Goal: Transaction & Acquisition: Purchase product/service

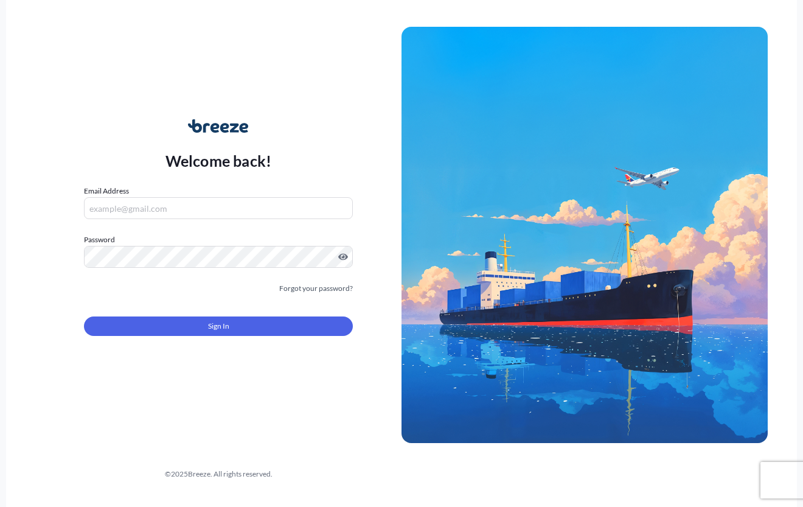
click at [128, 198] on input "Email Address" at bounding box center [218, 208] width 269 height 22
type input "[EMAIL_ADDRESS][DOMAIN_NAME]"
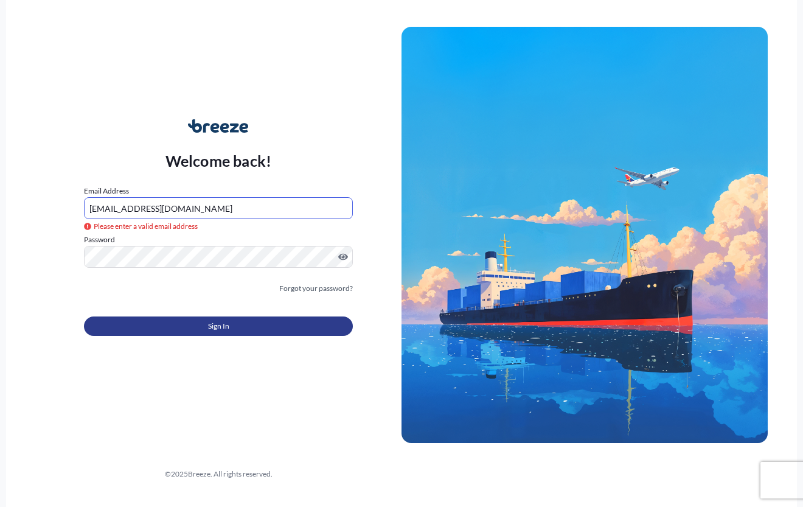
click at [204, 326] on button "Sign In" at bounding box center [218, 325] width 269 height 19
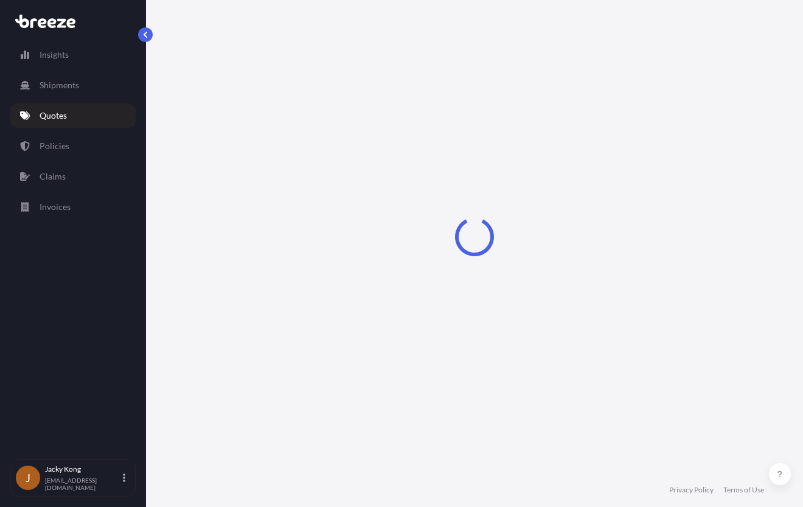
select select "Road"
select select "Air"
select select "Road"
select select "4"
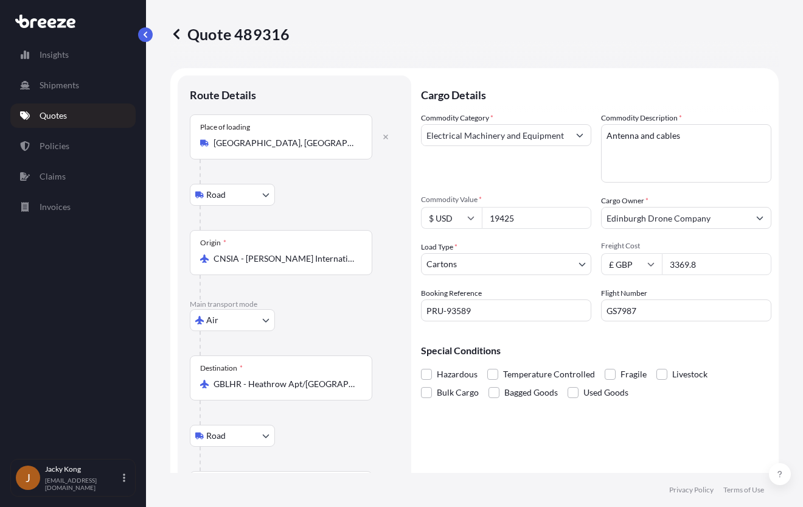
click at [70, 117] on link "Quotes" at bounding box center [72, 115] width 125 height 24
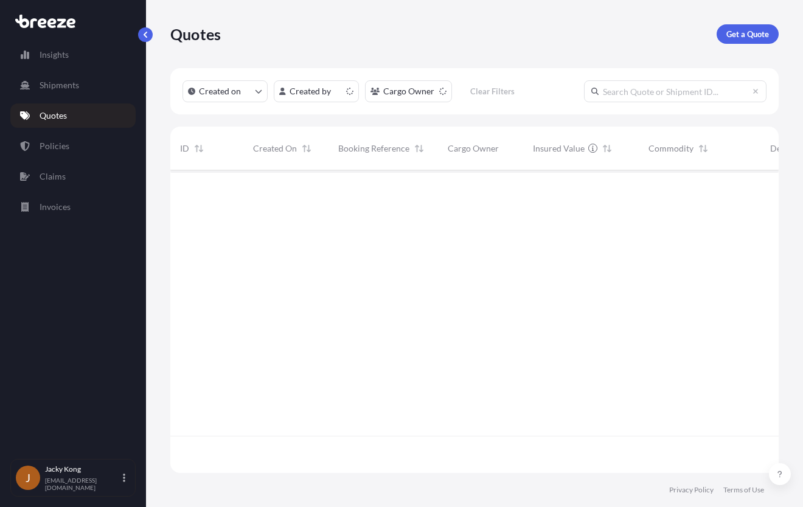
scroll to position [300, 599]
click at [748, 29] on p "Get a Quote" at bounding box center [747, 34] width 43 height 12
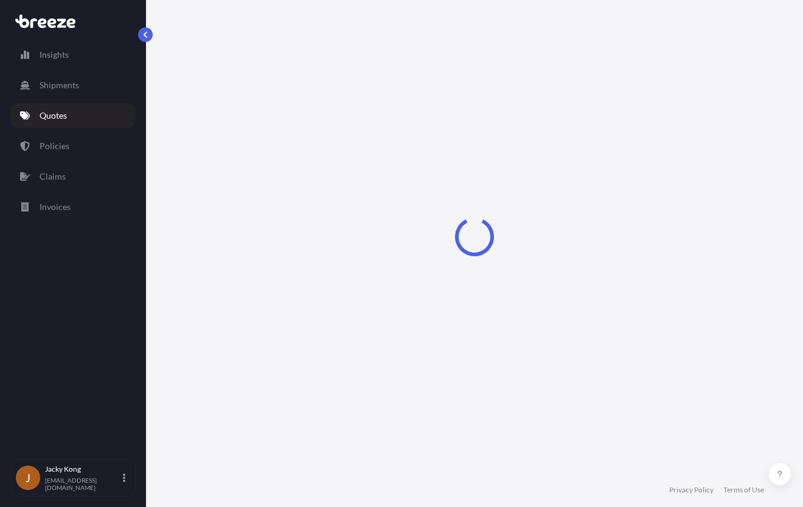
select select "Sea"
select select "1"
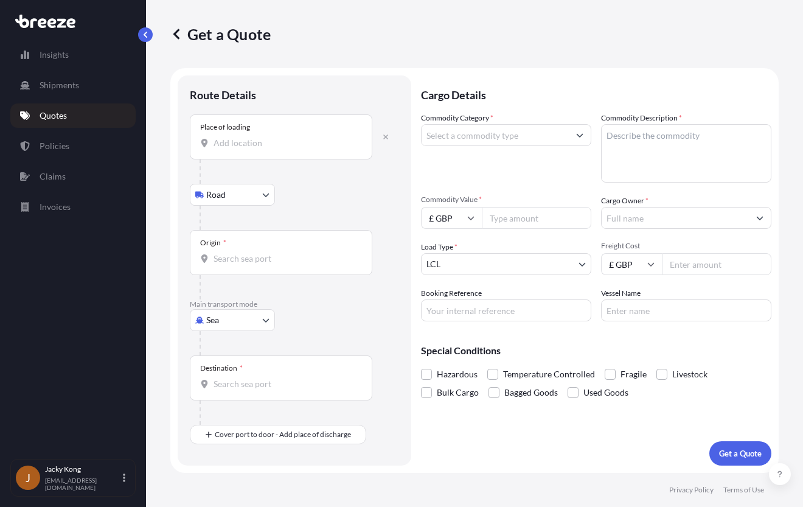
click at [271, 139] on input "Place of loading" at bounding box center [286, 143] width 144 height 12
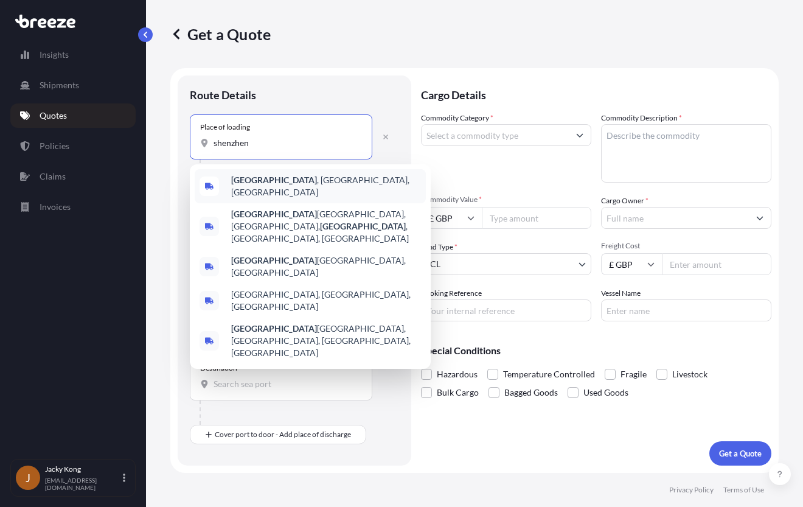
click at [221, 186] on div "[GEOGRAPHIC_DATA] , [GEOGRAPHIC_DATA], [GEOGRAPHIC_DATA]" at bounding box center [310, 186] width 231 height 34
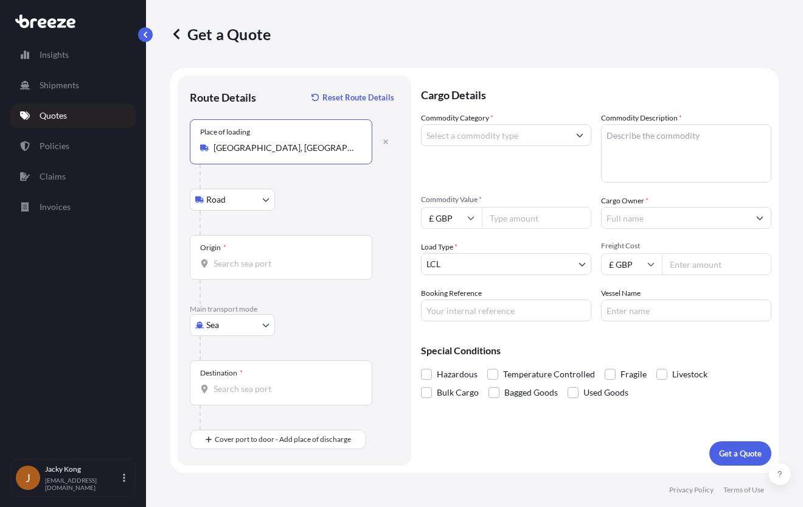
type input "[GEOGRAPHIC_DATA], [GEOGRAPHIC_DATA], [GEOGRAPHIC_DATA]"
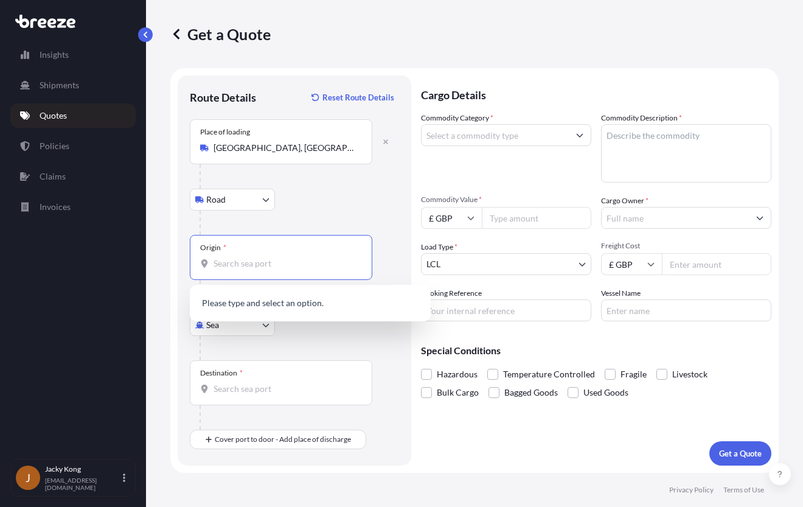
click at [243, 257] on input "Origin *" at bounding box center [286, 263] width 144 height 12
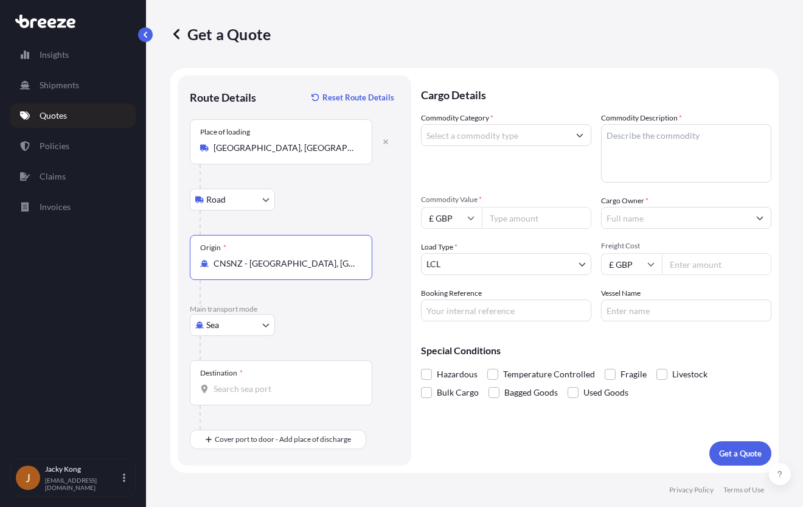
type input "CNSNZ - [GEOGRAPHIC_DATA], [GEOGRAPHIC_DATA]"
click at [284, 388] on input "Destination *" at bounding box center [286, 389] width 144 height 12
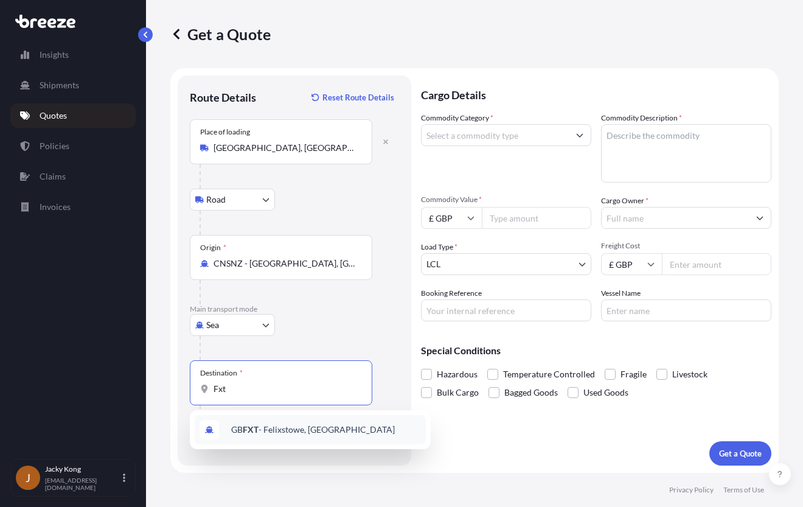
click at [238, 427] on span "GB FXT - Felixstowe, [GEOGRAPHIC_DATA]" at bounding box center [313, 429] width 164 height 12
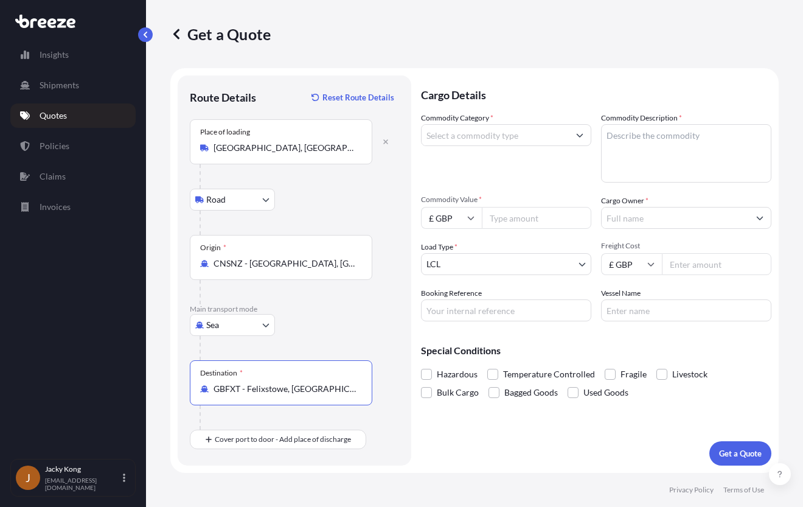
type input "GBFXT - Felixstowe, [GEOGRAPHIC_DATA]"
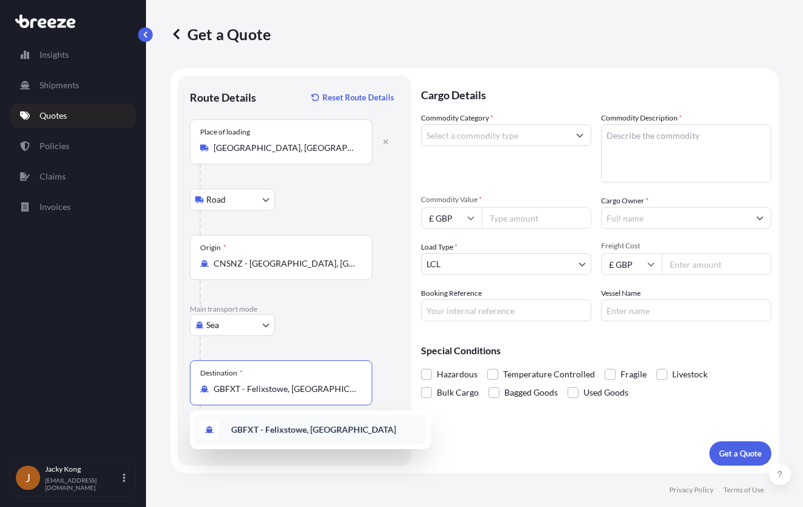
click at [311, 429] on b "GBFXT - Felixstowe, [GEOGRAPHIC_DATA]" at bounding box center [313, 429] width 165 height 10
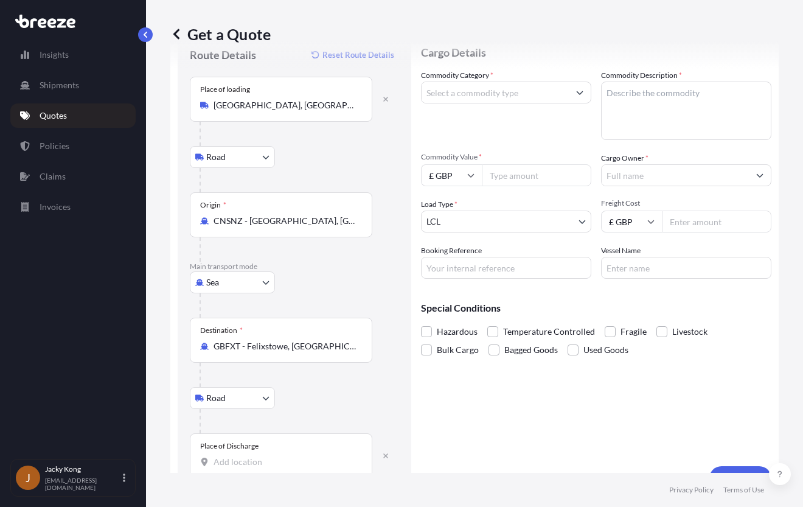
scroll to position [68, 0]
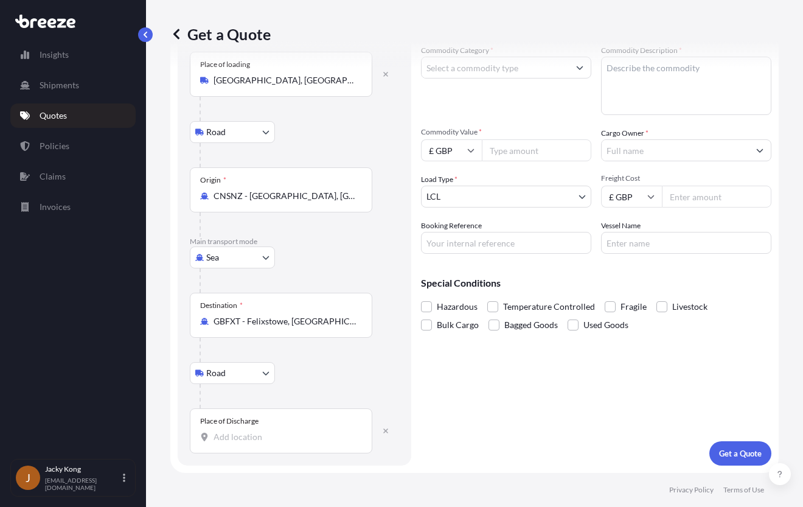
click at [280, 430] on div "Place of Discharge" at bounding box center [281, 430] width 183 height 45
click at [280, 431] on input "Place of Discharge" at bounding box center [286, 437] width 144 height 12
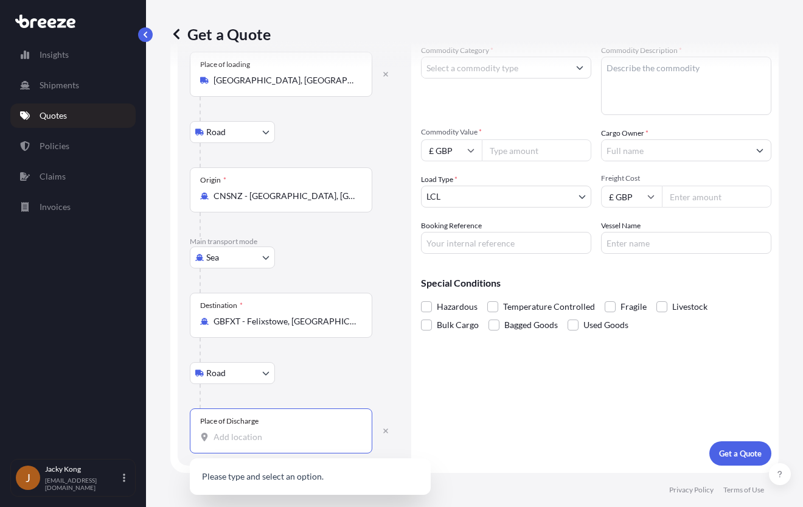
paste input "WV10 9AR"
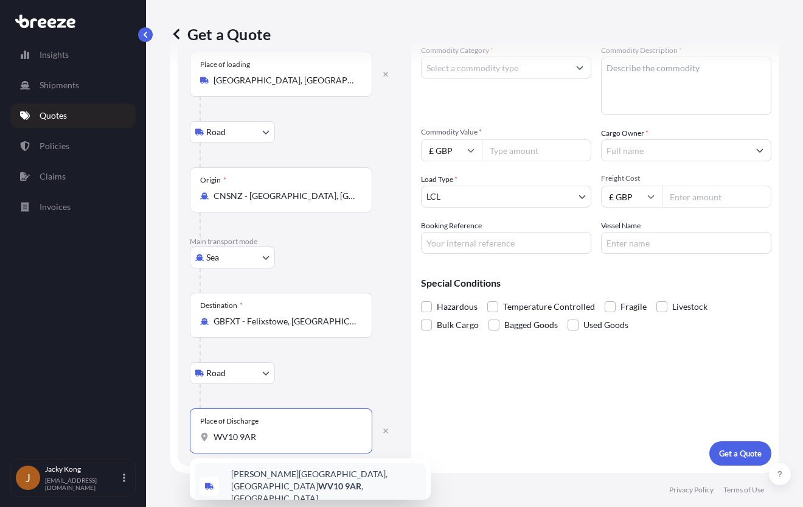
click at [278, 472] on span "[PERSON_NAME][STREET_ADDRESS]" at bounding box center [326, 486] width 190 height 37
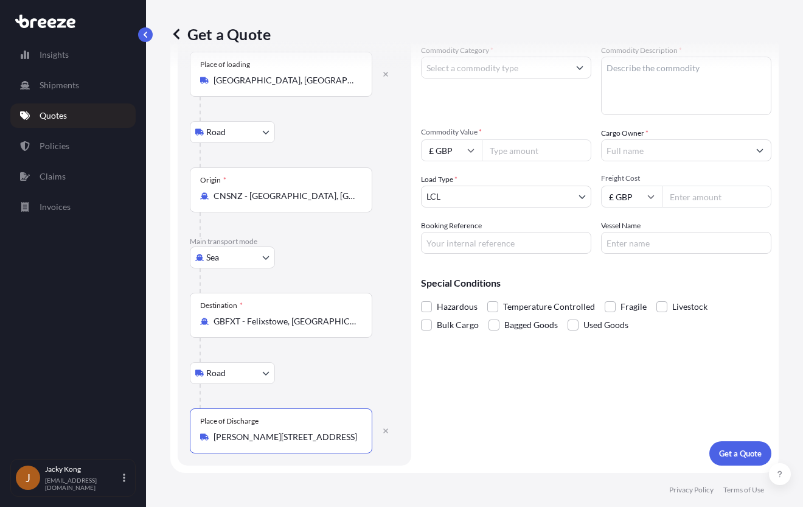
type input "[PERSON_NAME][STREET_ADDRESS]"
click at [531, 400] on div "Cargo Details Commodity Category * Commodity Description * Commodity Value * £ …" at bounding box center [596, 237] width 350 height 458
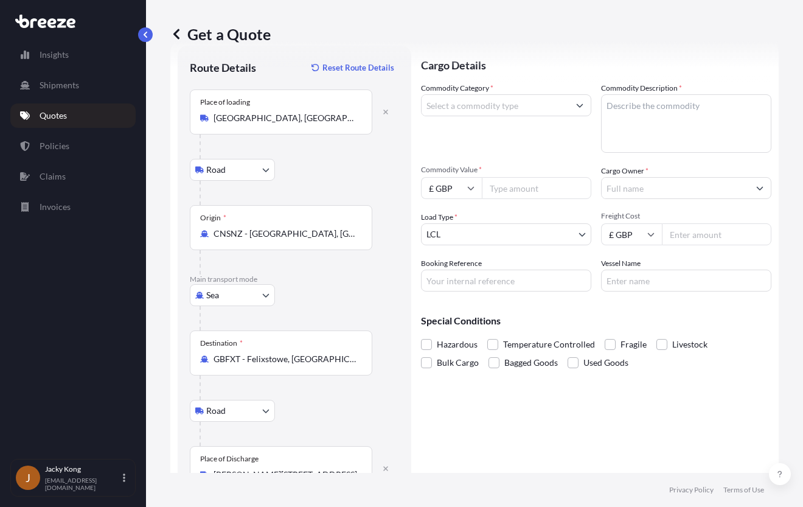
scroll to position [0, 0]
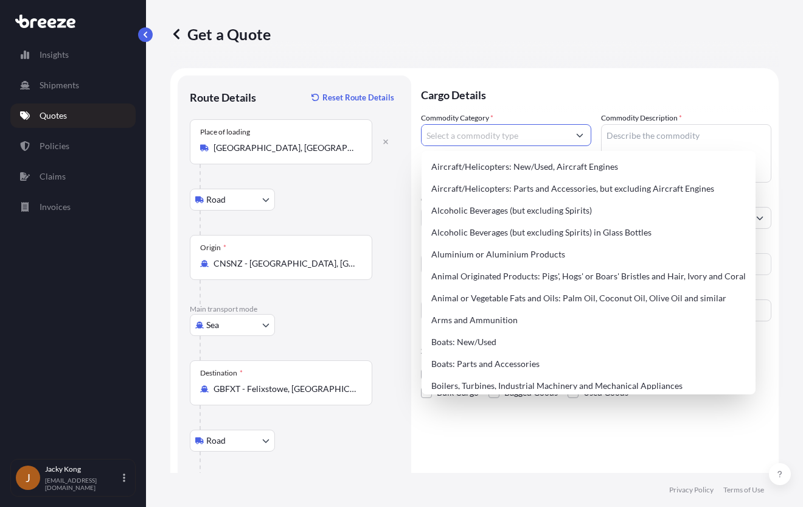
click at [576, 134] on icon "Show suggestions" at bounding box center [579, 134] width 7 height 7
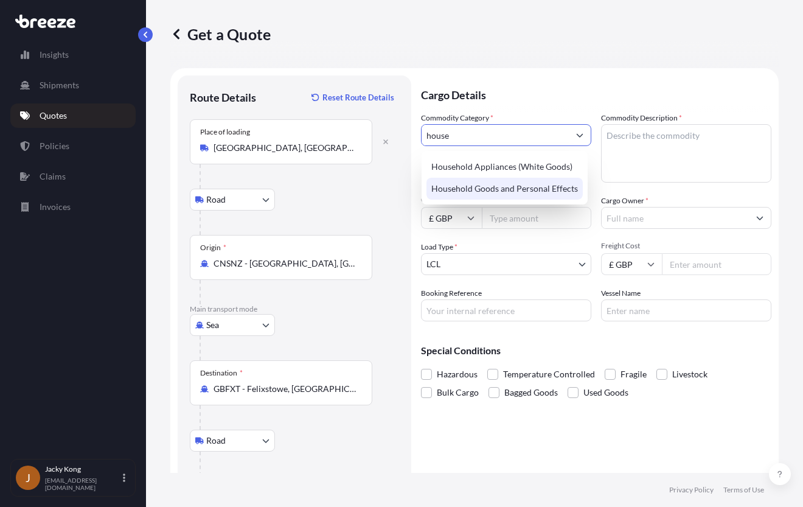
click at [547, 189] on div "Household Goods and Personal Effects" at bounding box center [505, 189] width 156 height 22
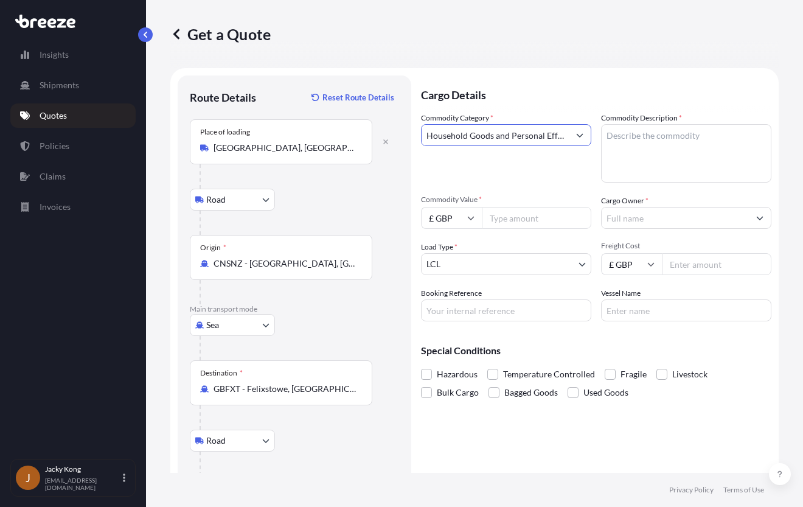
type input "Household Goods and Personal Effects"
click at [652, 142] on textarea "Commodity Description *" at bounding box center [686, 153] width 170 height 58
click at [703, 141] on textarea "Household accessories, waredore" at bounding box center [686, 153] width 170 height 58
drag, startPoint x: 706, startPoint y: 138, endPoint x: 740, endPoint y: 162, distance: 42.0
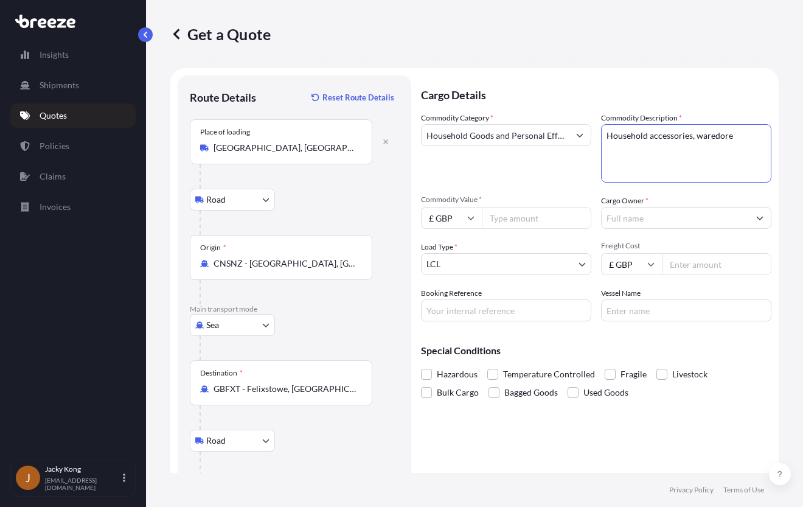
click at [740, 162] on textarea "Household accessories, waredore" at bounding box center [686, 153] width 170 height 58
click at [708, 135] on textarea "Household accessories, waredore" at bounding box center [686, 153] width 170 height 58
paste textarea "drob"
type textarea "Household accessories, wardrobe"
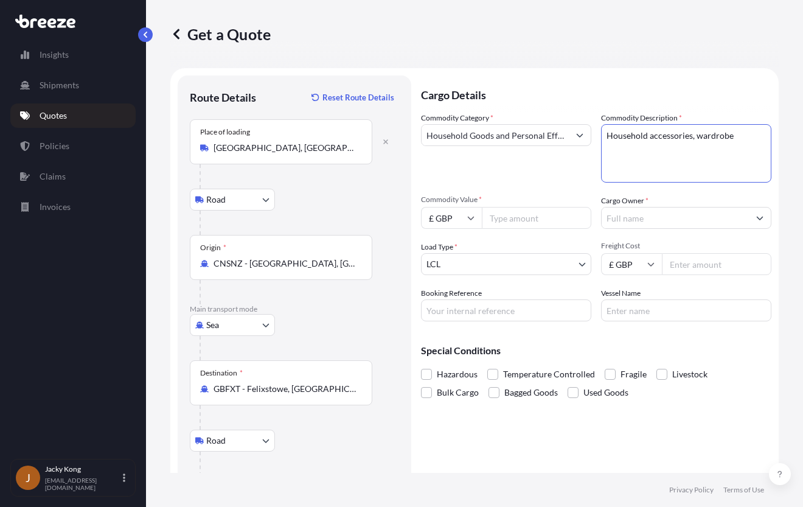
click at [502, 218] on input "Commodity Value *" at bounding box center [537, 218] width 110 height 22
type input "300"
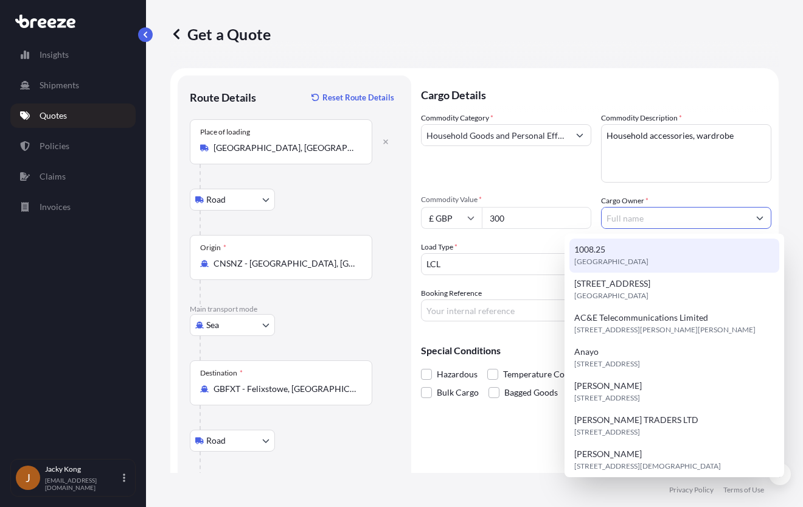
click at [646, 221] on input "Cargo Owner *" at bounding box center [675, 218] width 147 height 22
paste input "[PERSON_NAME] [PERSON_NAME]"
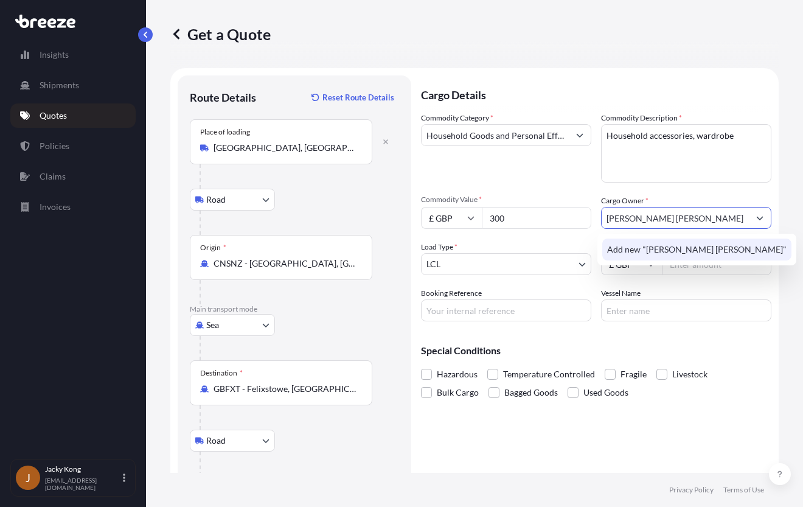
click at [660, 246] on span "Add new "[PERSON_NAME] [PERSON_NAME]"" at bounding box center [696, 249] width 179 height 12
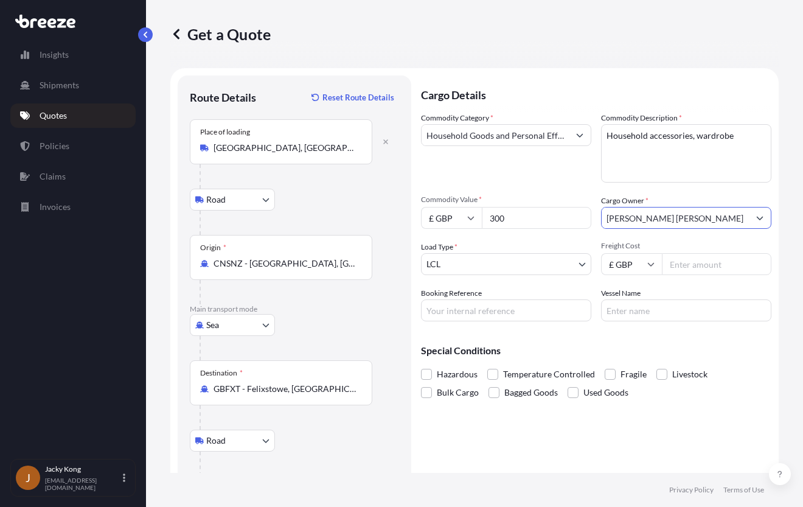
type input "[PERSON_NAME] [PERSON_NAME]"
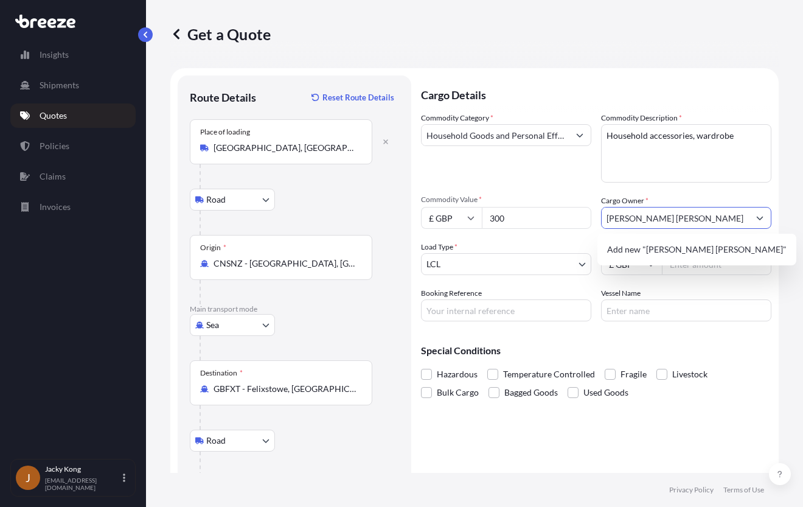
click at [683, 260] on div "Add new "[PERSON_NAME] [PERSON_NAME]"" at bounding box center [696, 250] width 199 height 32
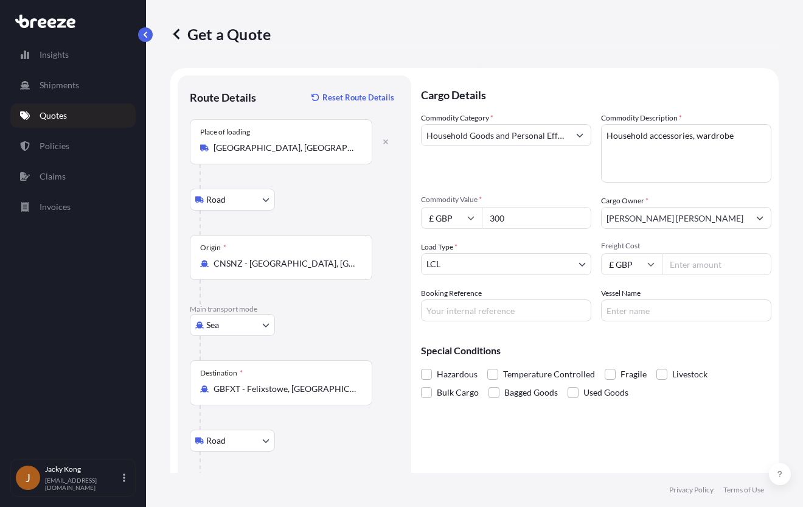
click at [683, 261] on input "Freight Cost" at bounding box center [717, 264] width 110 height 22
paste input "233.00"
type input "233.00"
click at [526, 310] on input "Booking Reference" at bounding box center [506, 310] width 170 height 22
paste input "PRU-94485"
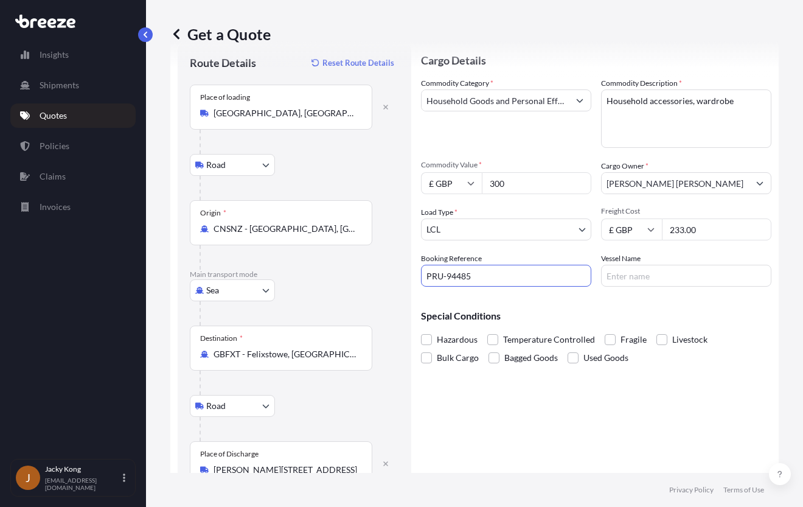
scroll to position [68, 0]
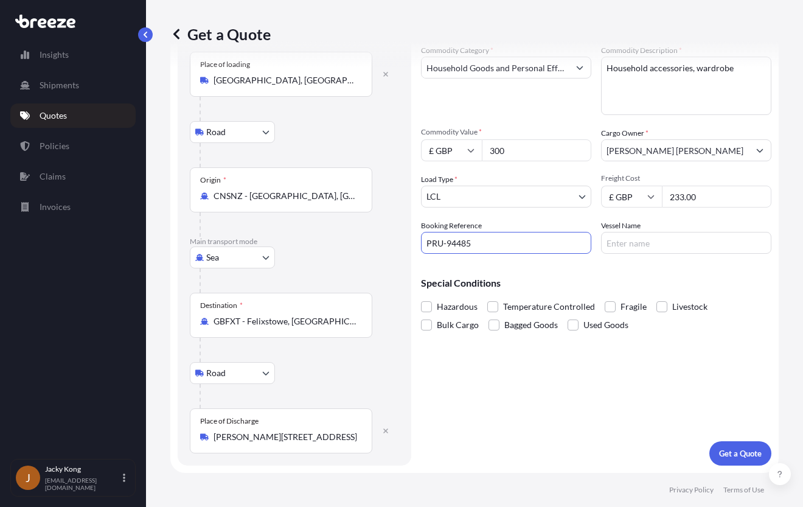
type input "PRU-94485"
click at [748, 450] on p "Get a Quote" at bounding box center [740, 453] width 43 height 12
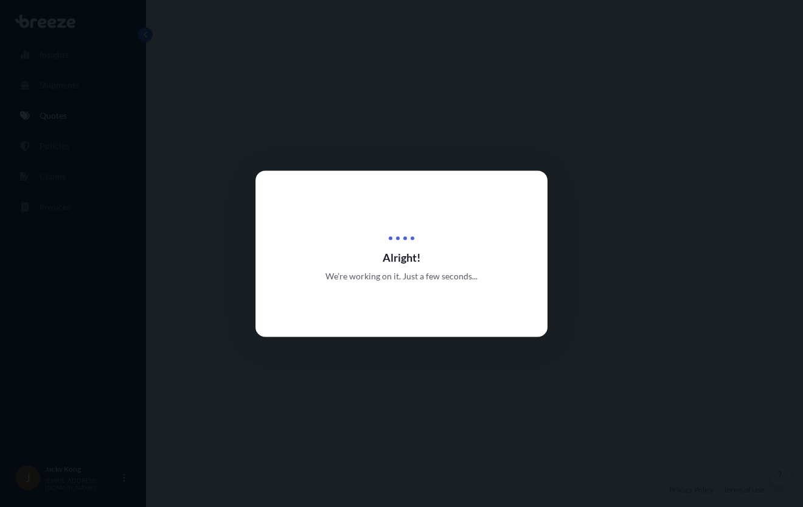
select select "Road"
select select "Sea"
select select "Road"
select select "1"
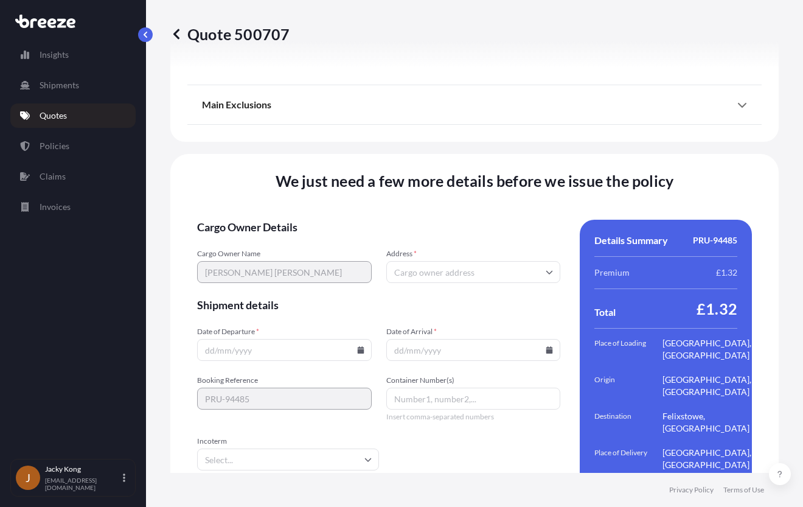
scroll to position [1665, 0]
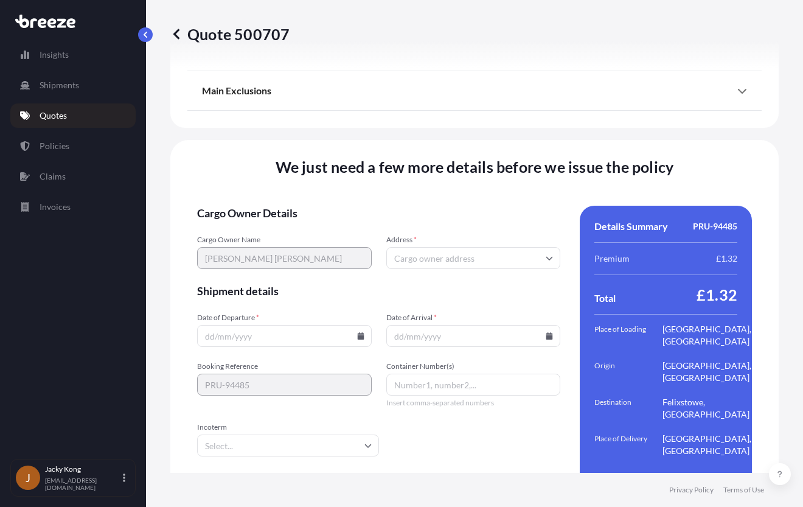
click at [451, 247] on input "Address *" at bounding box center [473, 258] width 175 height 22
click at [490, 247] on input "Address *" at bounding box center [473, 258] width 175 height 22
paste input "WV10 9AR"
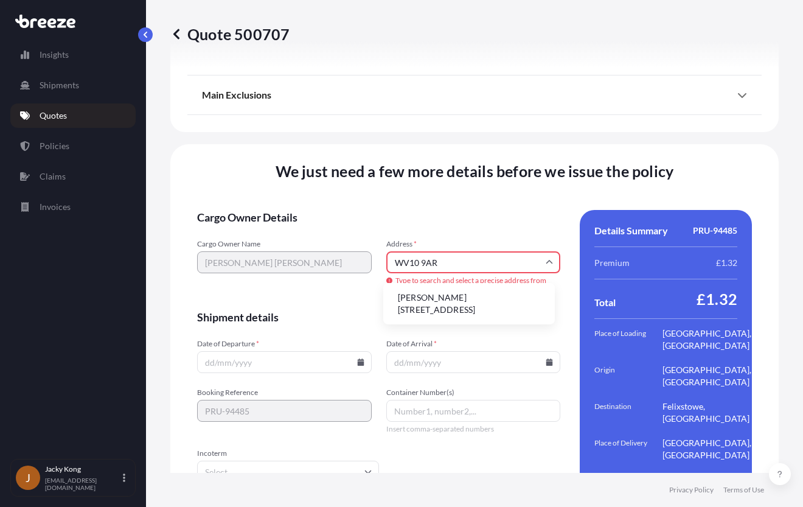
click at [445, 301] on li "[PERSON_NAME][STREET_ADDRESS]" at bounding box center [469, 304] width 162 height 32
type input "[PERSON_NAME][STREET_ADDRESS]"
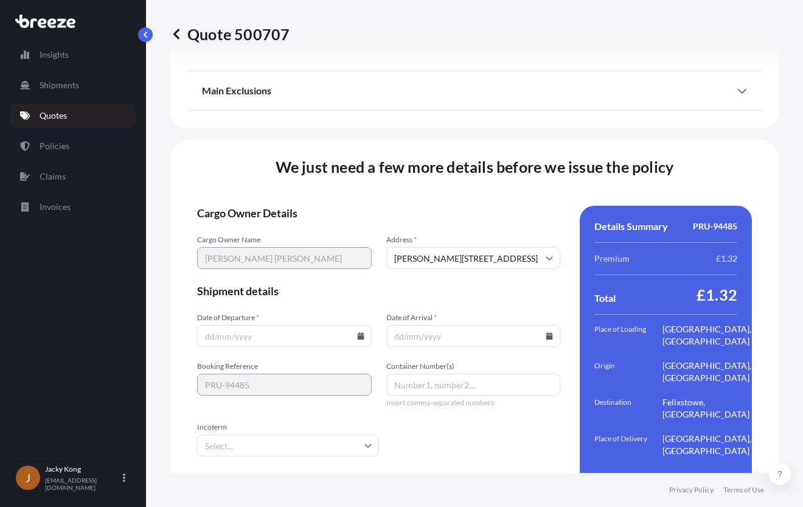
click at [357, 332] on icon at bounding box center [360, 335] width 7 height 7
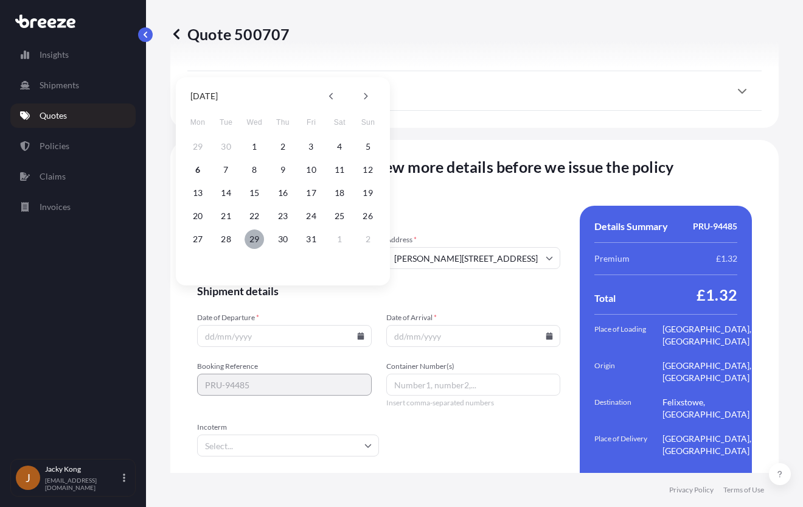
click at [251, 239] on button "29" at bounding box center [254, 238] width 19 height 19
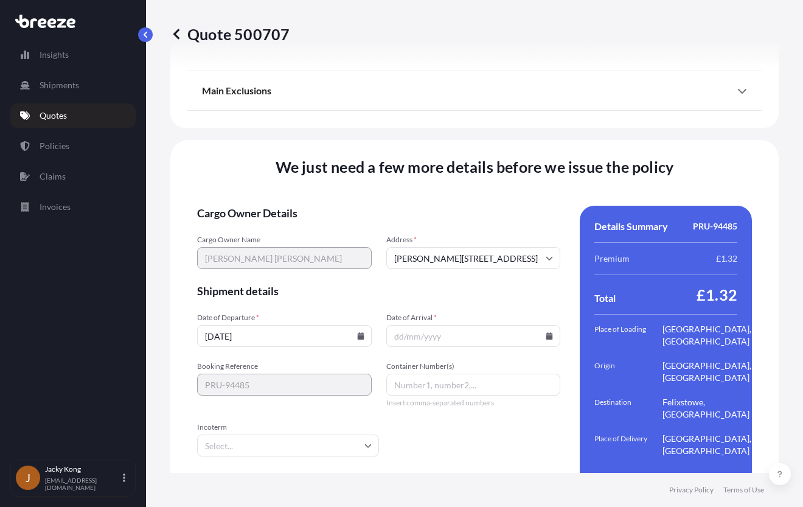
click at [440, 325] on input "Date of Arrival *" at bounding box center [473, 336] width 175 height 22
click at [546, 332] on icon at bounding box center [549, 335] width 7 height 7
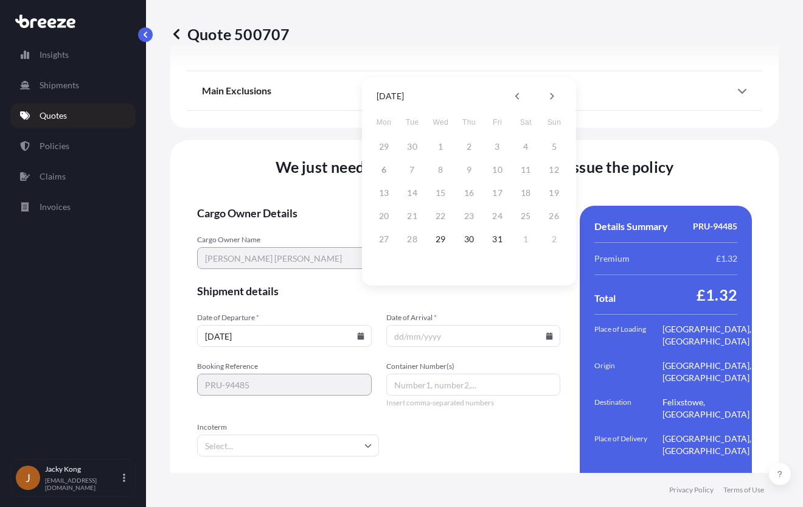
click at [310, 325] on input "[DATE]" at bounding box center [284, 336] width 175 height 22
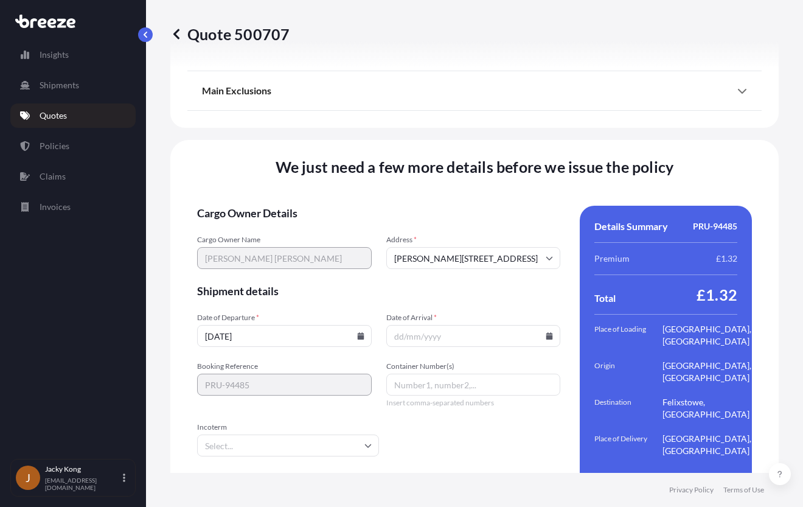
click at [364, 325] on input "[DATE]" at bounding box center [284, 336] width 175 height 22
click at [357, 332] on icon at bounding box center [360, 335] width 7 height 7
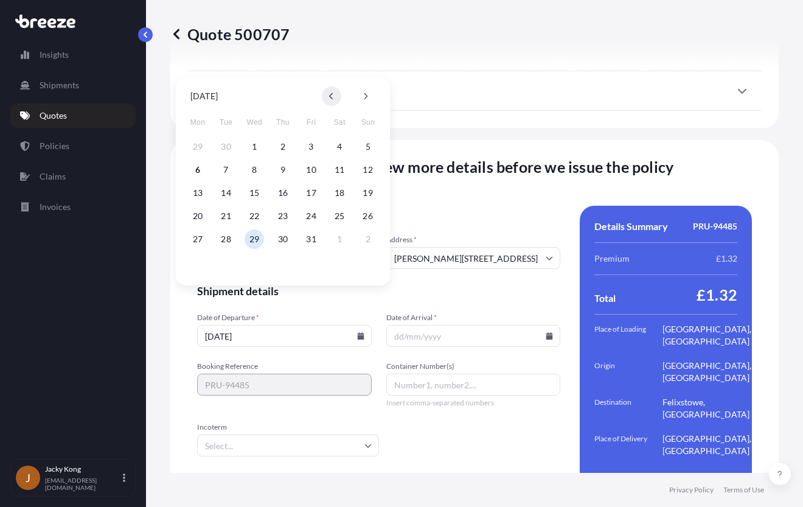
click at [328, 99] on button at bounding box center [331, 95] width 19 height 19
click at [197, 240] on button "29" at bounding box center [197, 238] width 19 height 19
type input "[DATE]"
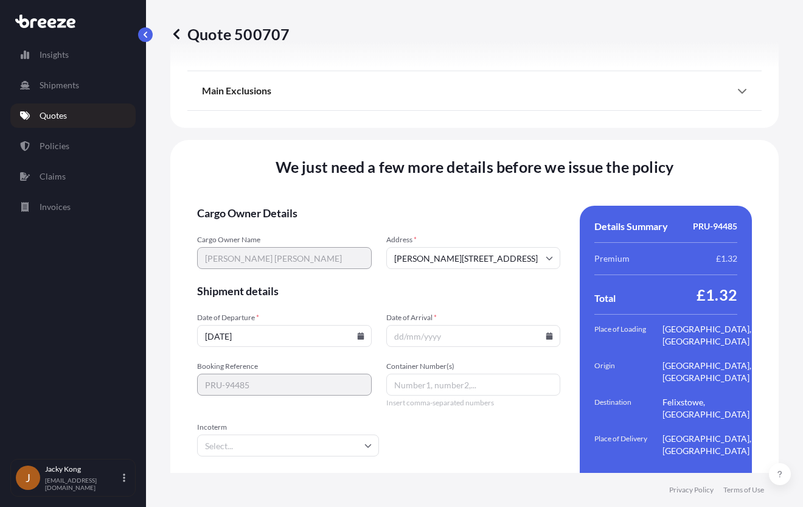
click at [546, 332] on icon at bounding box center [549, 335] width 7 height 7
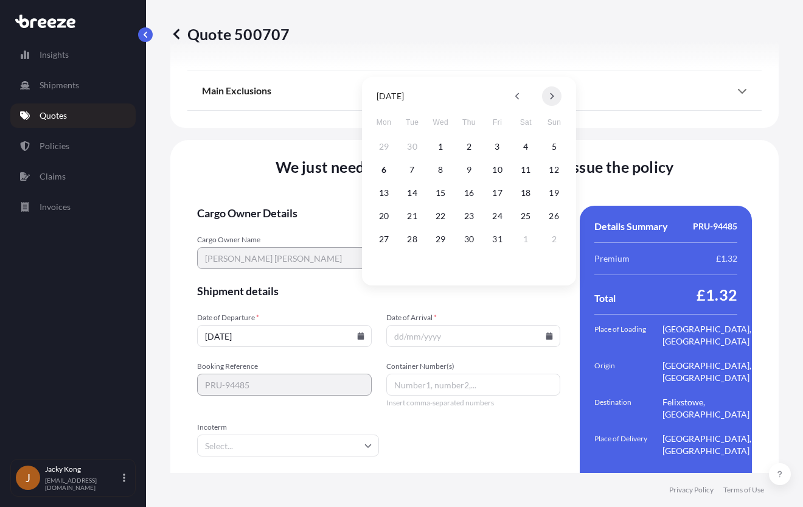
click at [551, 96] on icon at bounding box center [551, 95] width 5 height 7
click at [521, 236] on button "29" at bounding box center [525, 238] width 19 height 19
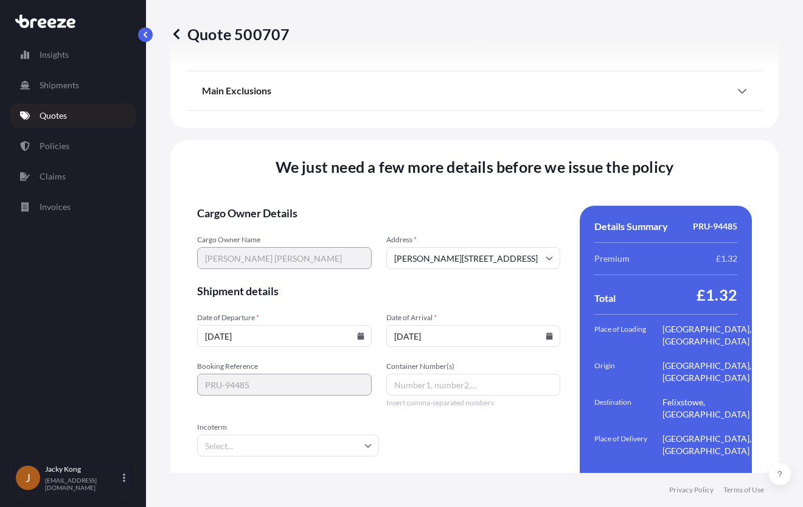
type input "[DATE]"
click at [353, 383] on form "Cargo Owner Details Cargo Owner Name [PERSON_NAME] [PERSON_NAME] Address * [PER…" at bounding box center [378, 357] width 363 height 302
click at [366, 444] on icon at bounding box center [367, 446] width 7 height 4
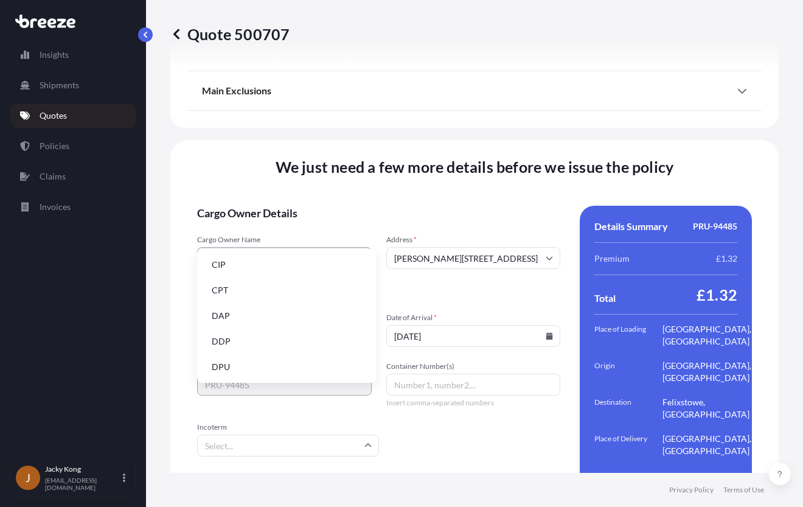
scroll to position [122, 0]
click at [284, 274] on li "DDP" at bounding box center [286, 271] width 169 height 23
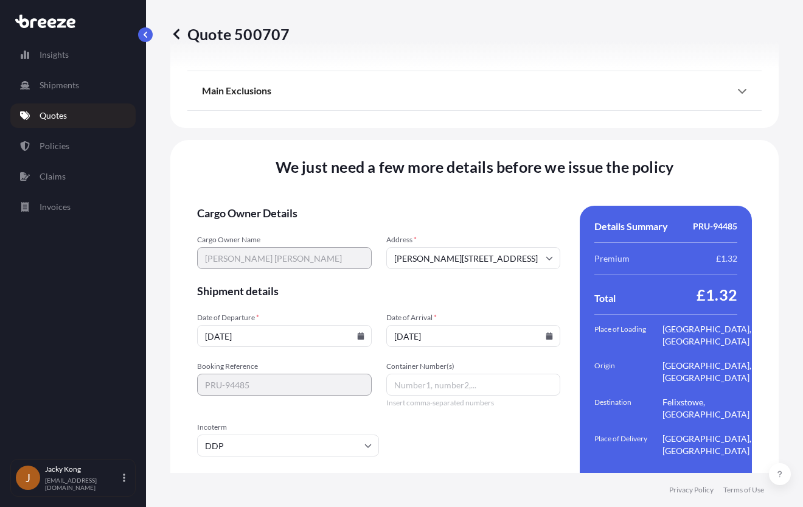
click at [442, 404] on form "Cargo Owner Details Cargo Owner Name [PERSON_NAME] [PERSON_NAME] Address * [PER…" at bounding box center [378, 357] width 363 height 302
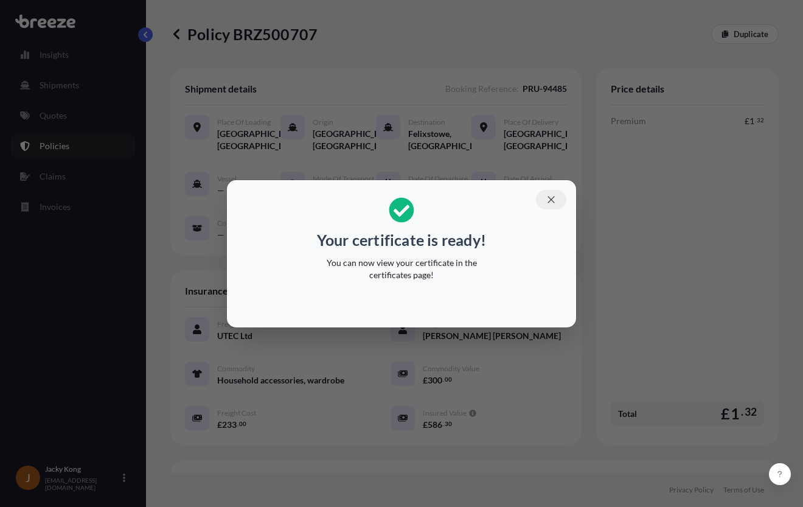
click at [546, 197] on icon "button" at bounding box center [551, 199] width 11 height 11
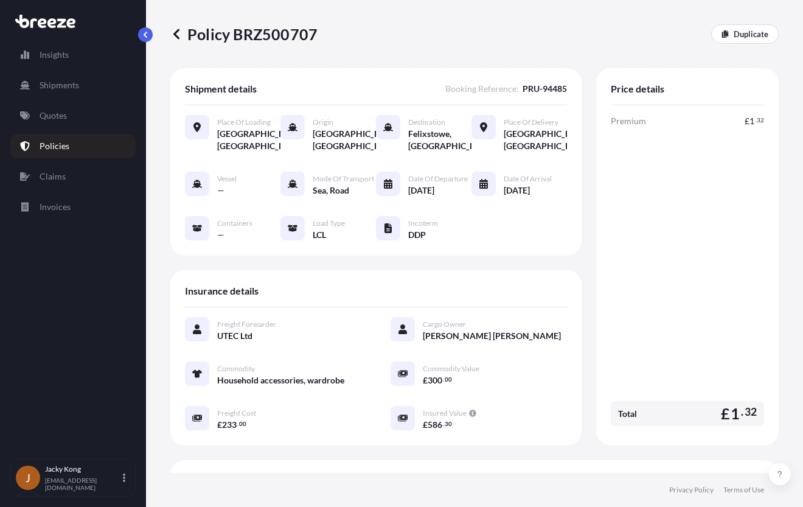
click at [285, 33] on p "Policy BRZ500707" at bounding box center [243, 33] width 147 height 19
copy p "BRZ500707"
